Goal: Information Seeking & Learning: Learn about a topic

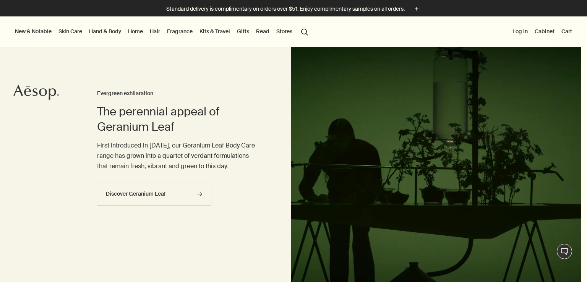
click at [63, 34] on link "Skin Care" at bounding box center [70, 31] width 27 height 10
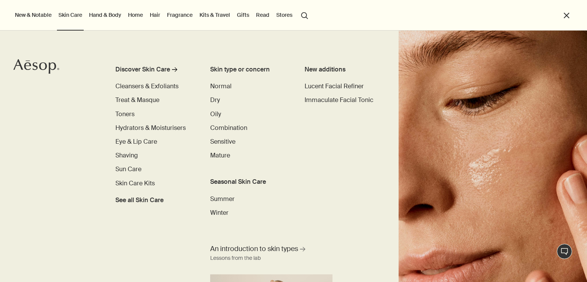
click at [116, 16] on link "Hand & Body" at bounding box center [105, 15] width 35 height 10
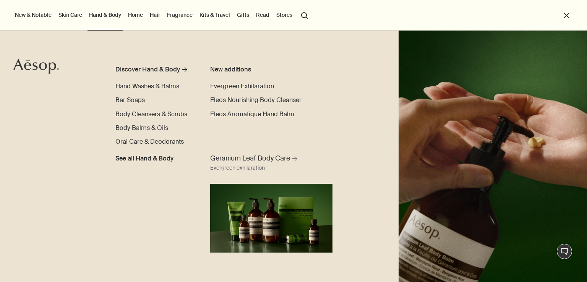
click at [85, 19] on ul "New & Notable New additions Evergreen Exhilaration Lucent Facial Refiner Eleos …" at bounding box center [291, 15] width 556 height 31
click at [78, 19] on link "Skin Care" at bounding box center [70, 15] width 27 height 10
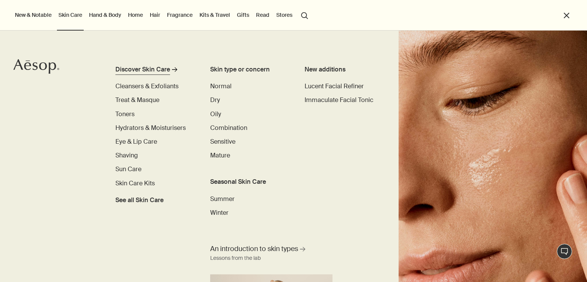
click at [135, 70] on div "Discover Skin Care" at bounding box center [142, 69] width 55 height 9
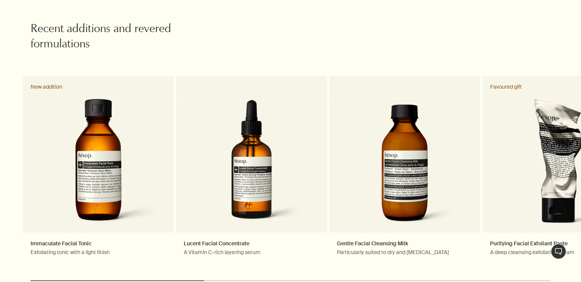
scroll to position [1223, 0]
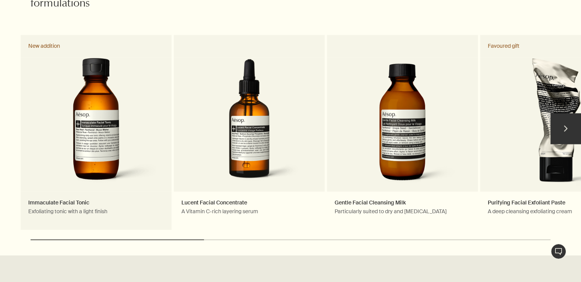
drag, startPoint x: 203, startPoint y: 159, endPoint x: 105, endPoint y: 152, distance: 98.1
click at [106, 153] on div "Immaculate Facial Tonic Exfoliating tonic with a light finish New addition Luce…" at bounding box center [404, 132] width 766 height 195
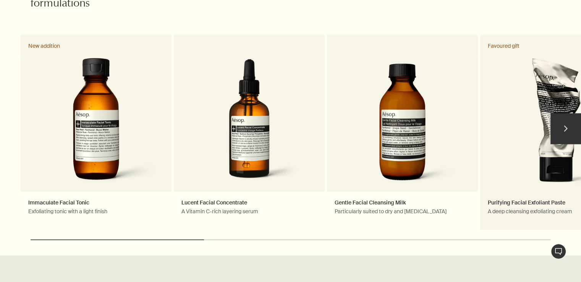
drag, startPoint x: 420, startPoint y: 126, endPoint x: 523, endPoint y: 123, distance: 102.9
click at [523, 123] on div "Immaculate Facial Tonic Exfoliating tonic with a light finish New addition Luce…" at bounding box center [404, 132] width 766 height 195
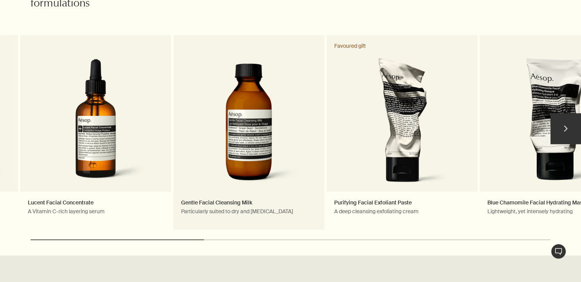
drag, startPoint x: 309, startPoint y: 129, endPoint x: 242, endPoint y: 119, distance: 67.6
click at [253, 122] on link "Gentle Facial Cleansing Milk Particularly suited to dry and [MEDICAL_DATA]" at bounding box center [249, 132] width 151 height 195
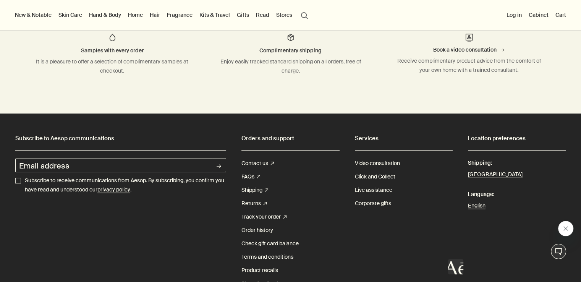
scroll to position [3397, 0]
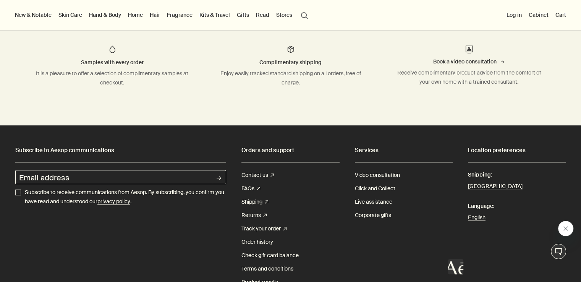
click at [78, 19] on link "Skin Care" at bounding box center [70, 15] width 27 height 10
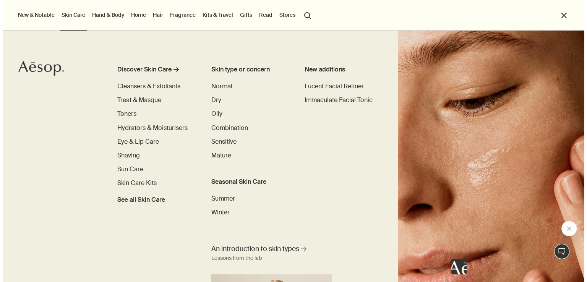
scroll to position [3402, 0]
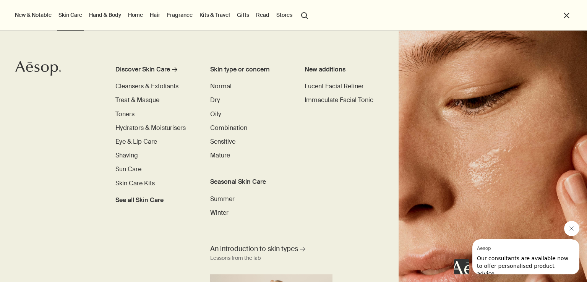
click at [78, 19] on link "Skin Care" at bounding box center [70, 15] width 27 height 10
